Goal: Complete application form: Complete application form

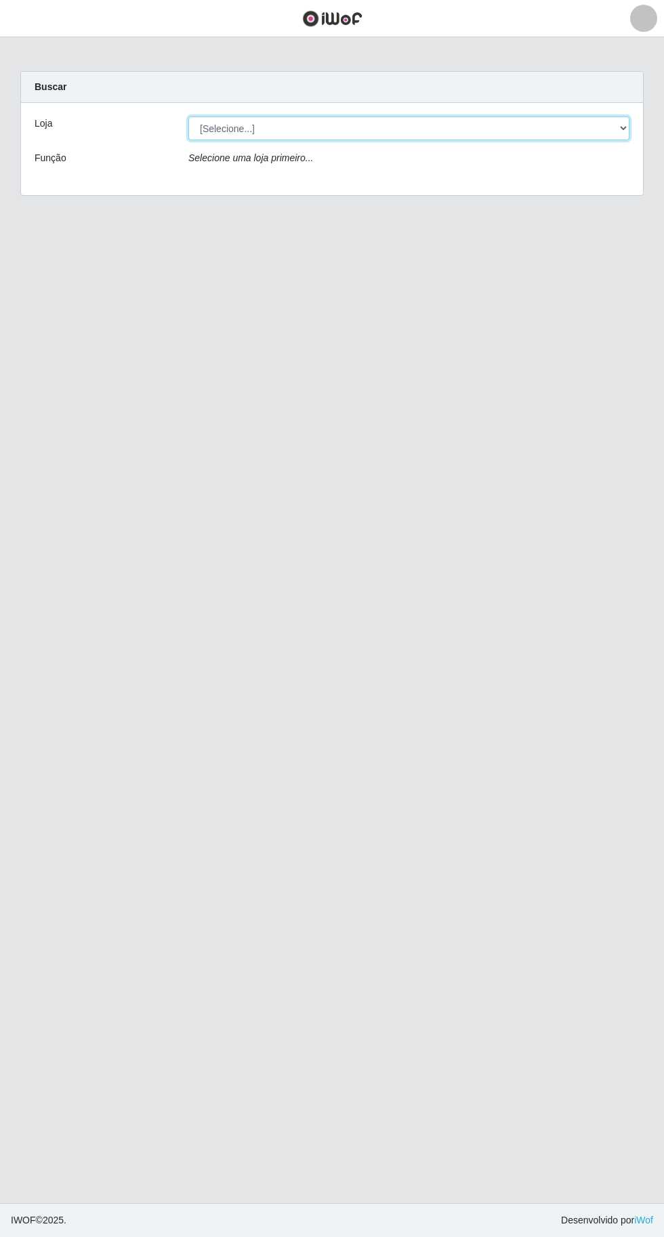
click at [240, 133] on select "[Selecione...] Extraplus - [GEOGRAPHIC_DATA] 03 - [GEOGRAPHIC_DATA]" at bounding box center [408, 129] width 441 height 24
select select "468"
click at [188, 117] on select "[Selecione...] Extraplus - [GEOGRAPHIC_DATA] 03 - [GEOGRAPHIC_DATA]" at bounding box center [408, 129] width 441 height 24
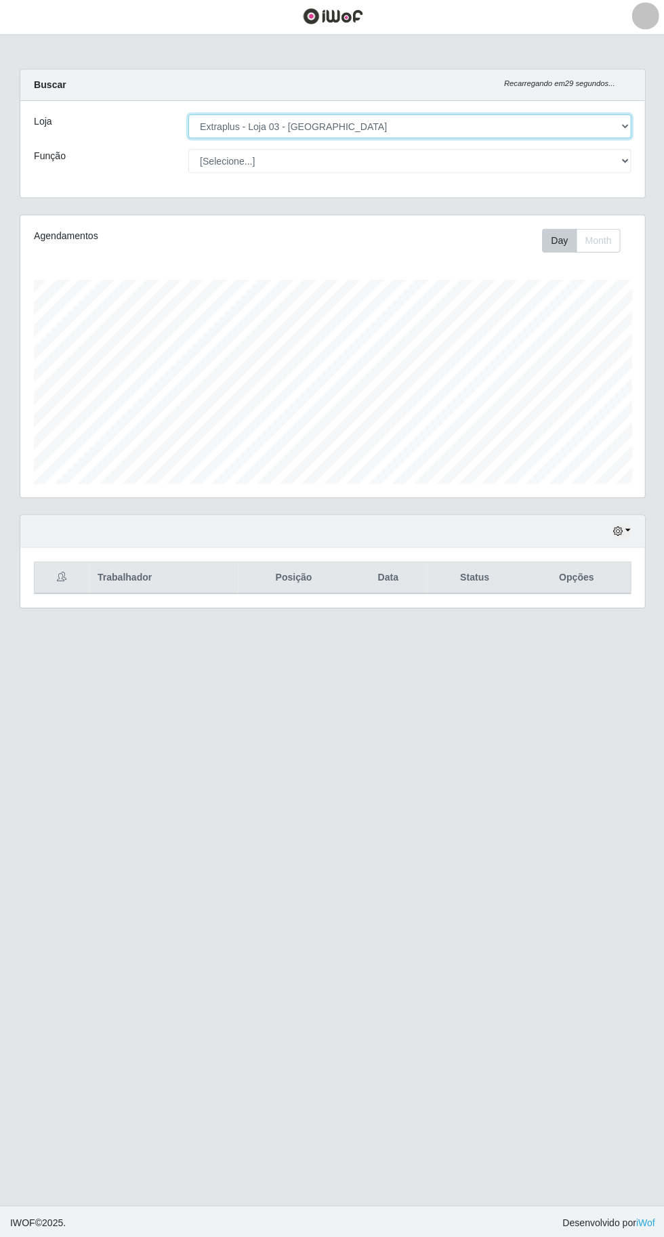
scroll to position [280, 622]
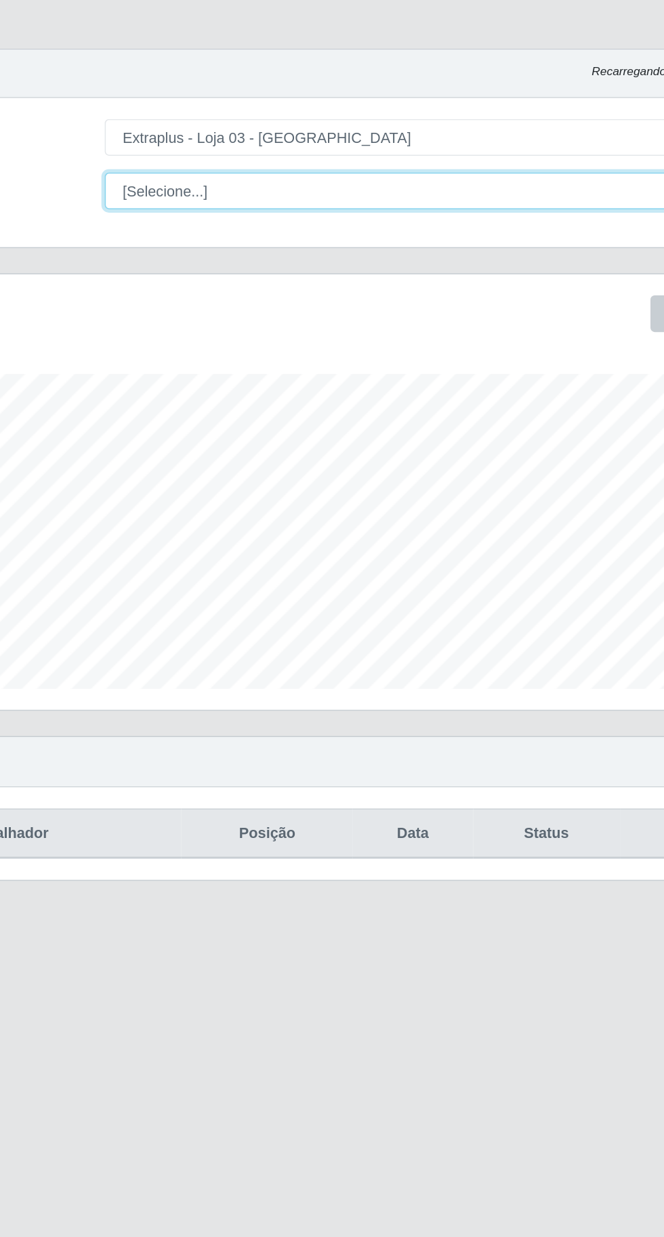
click at [231, 157] on select "[Selecione...] Repositor Repositor + Repositor ++" at bounding box center [408, 163] width 441 height 24
click at [188, 151] on select "[Selecione...] Repositor Repositor + Repositor ++" at bounding box center [408, 163] width 441 height 24
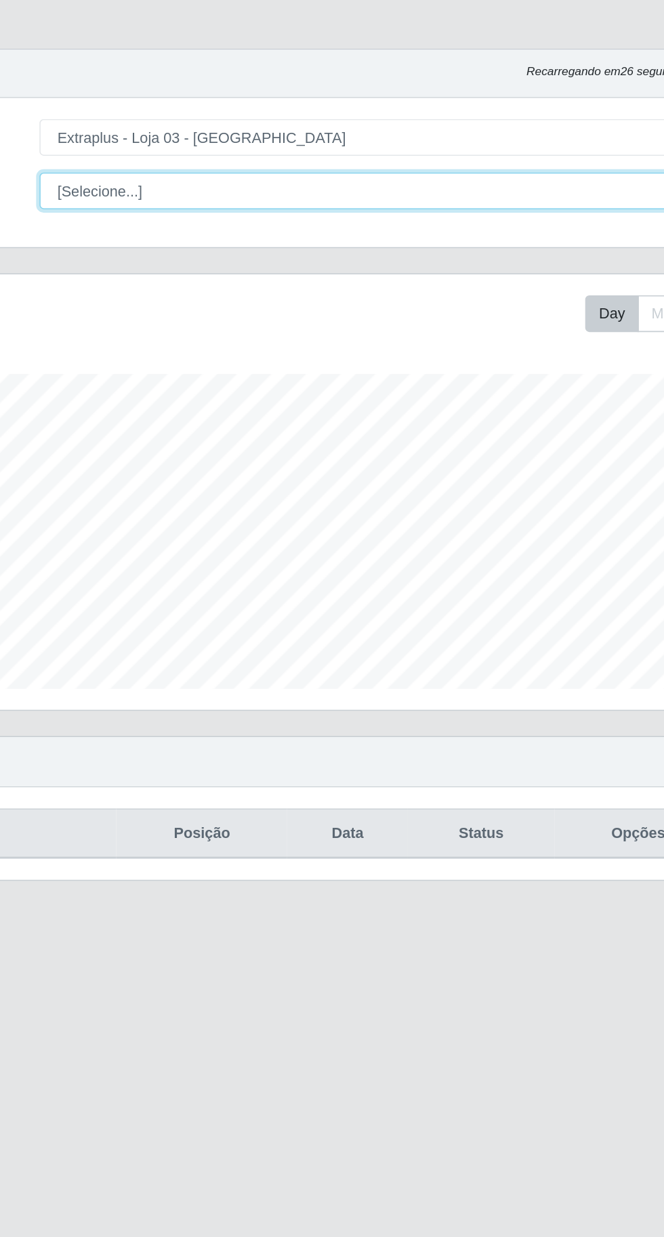
scroll to position [0, 0]
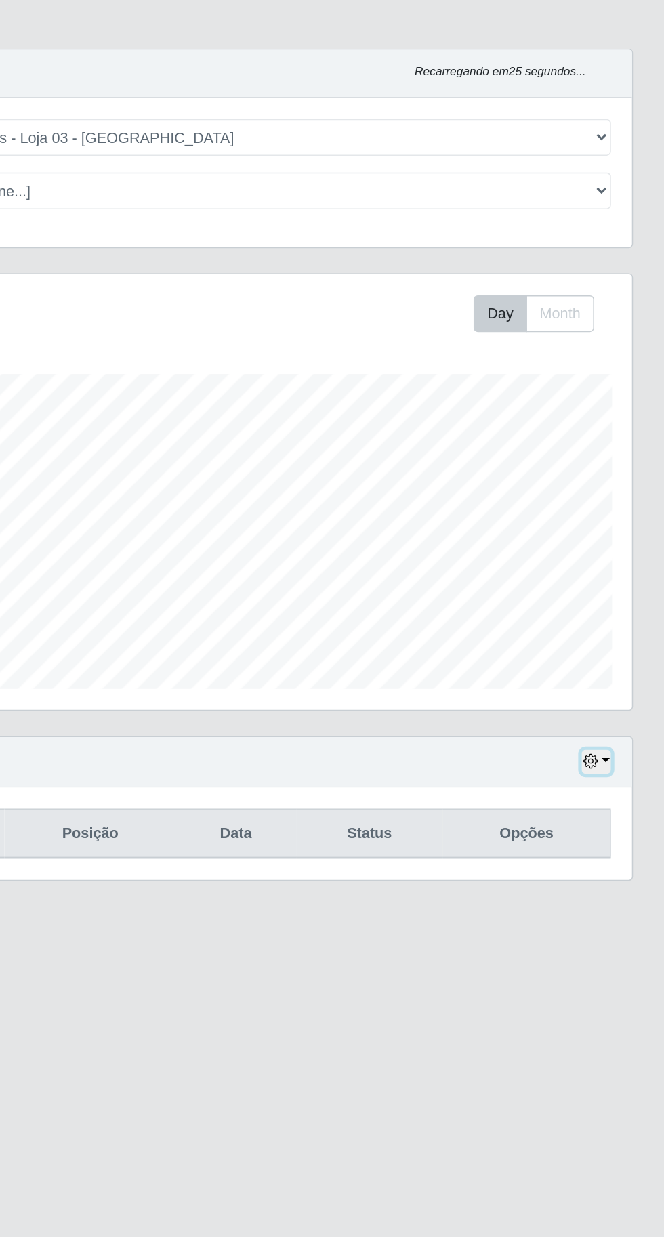
click at [626, 528] on button "button" at bounding box center [619, 532] width 19 height 16
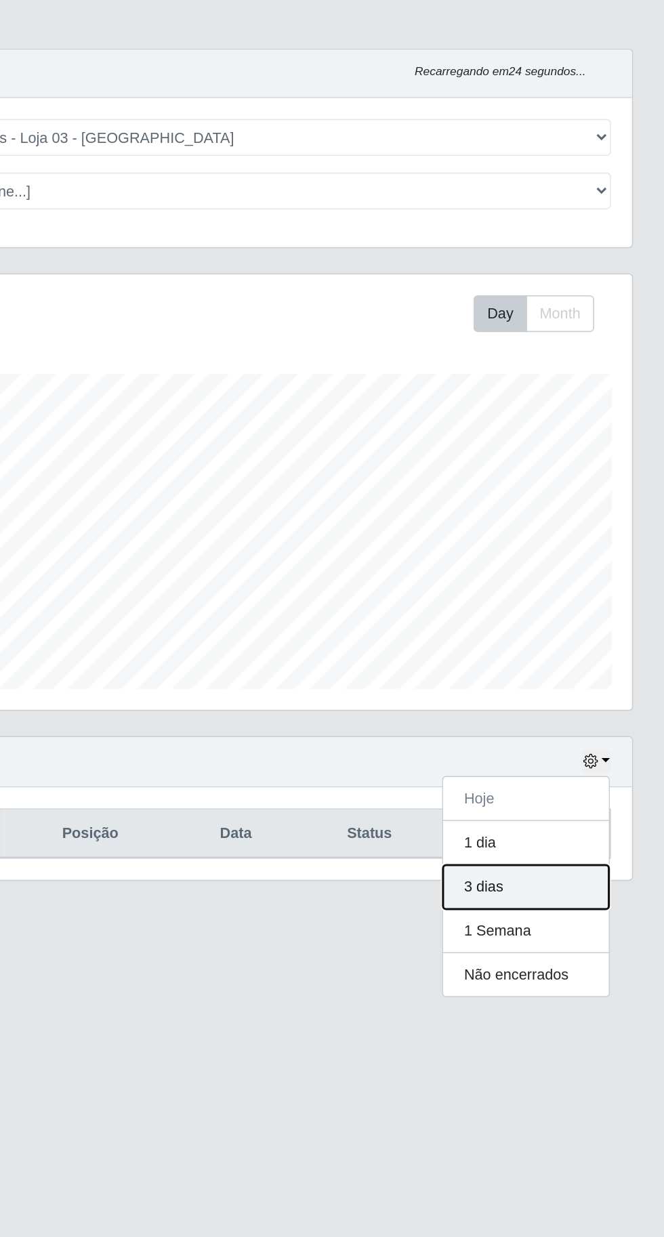
click at [588, 618] on button "3 dias" at bounding box center [574, 612] width 107 height 28
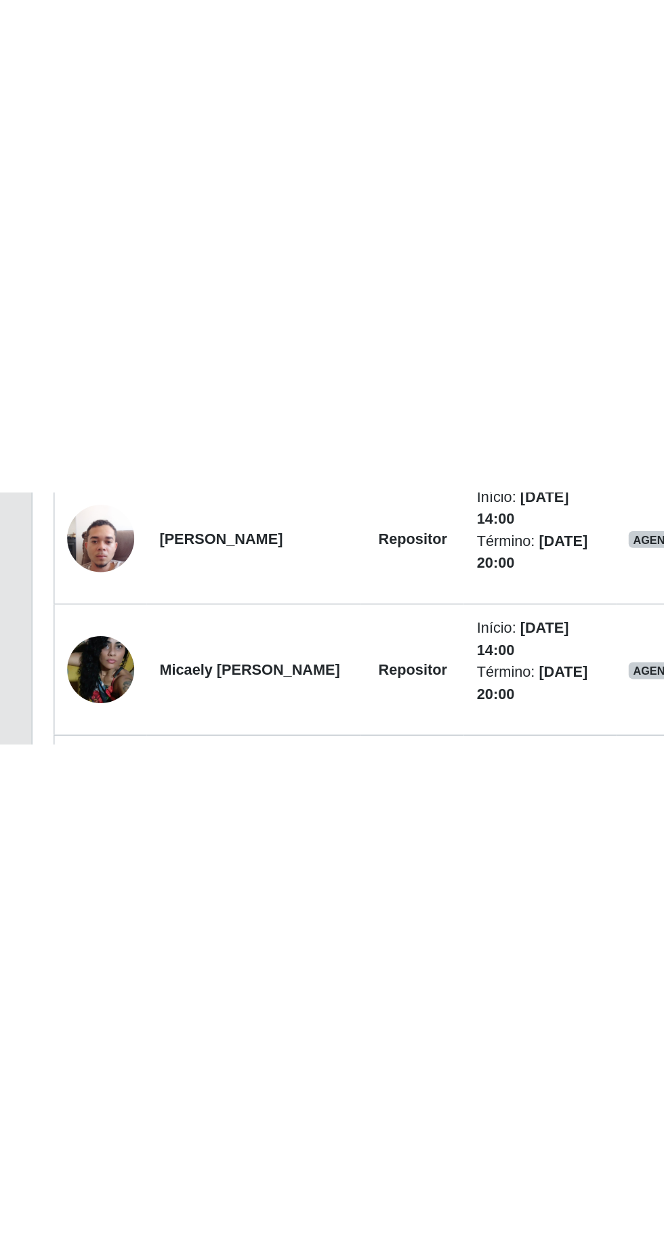
scroll to position [538, 0]
